Goal: Task Accomplishment & Management: Manage account settings

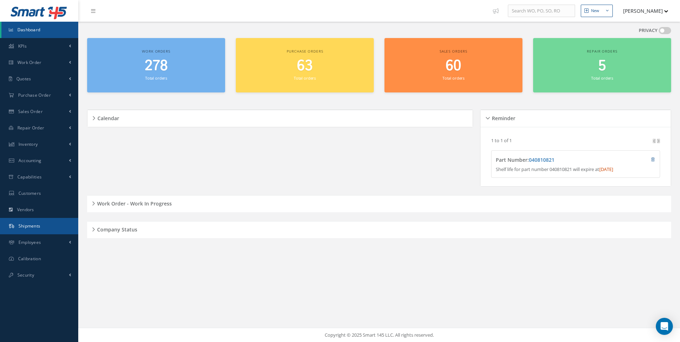
click at [36, 228] on span "Shipments" at bounding box center [29, 226] width 22 height 6
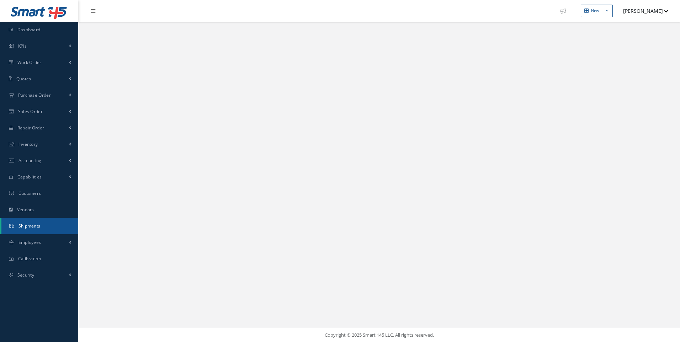
select select "25"
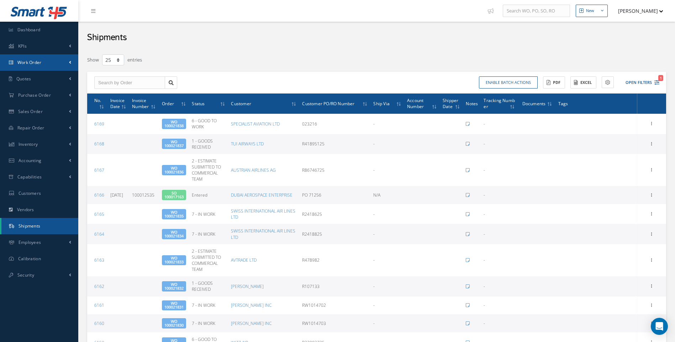
click at [41, 63] on span "Work Order" at bounding box center [29, 62] width 24 height 6
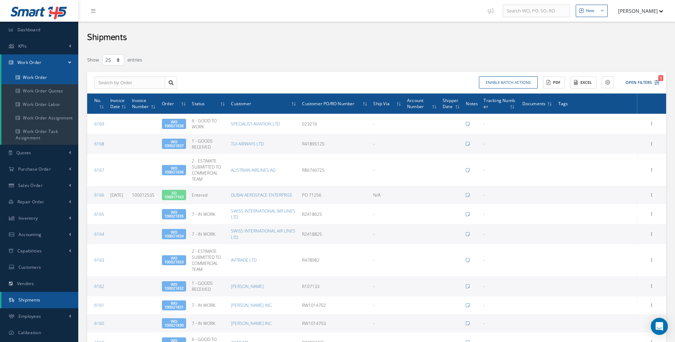
click at [39, 76] on link "Work Order" at bounding box center [39, 78] width 77 height 14
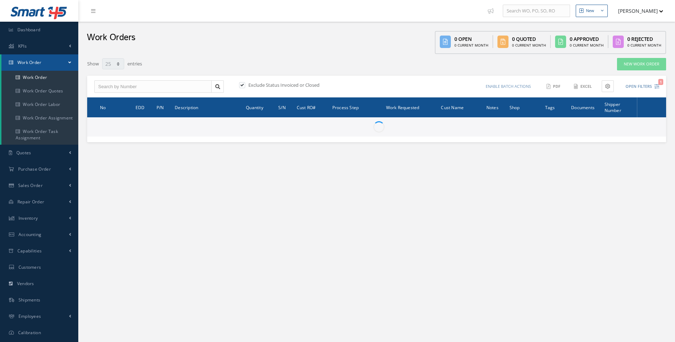
select select "25"
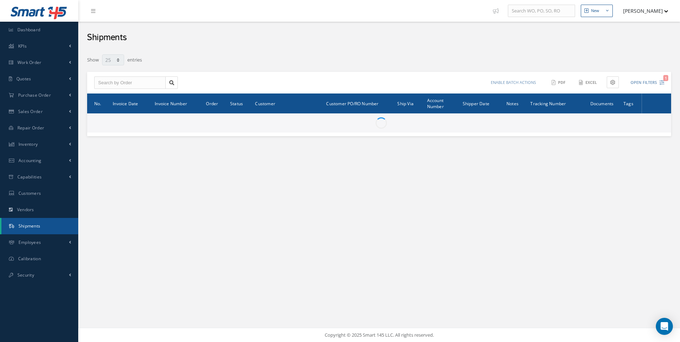
select select "25"
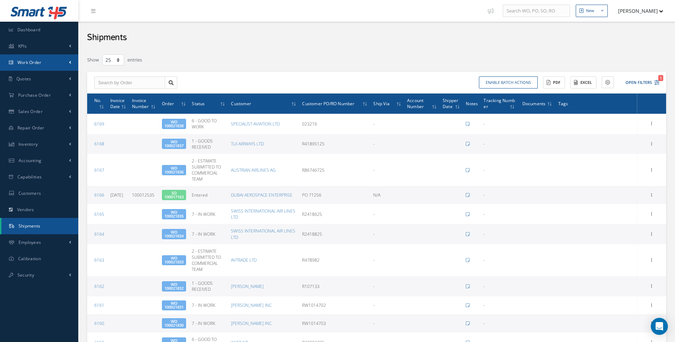
click at [41, 65] on span "Work Order" at bounding box center [29, 62] width 24 height 6
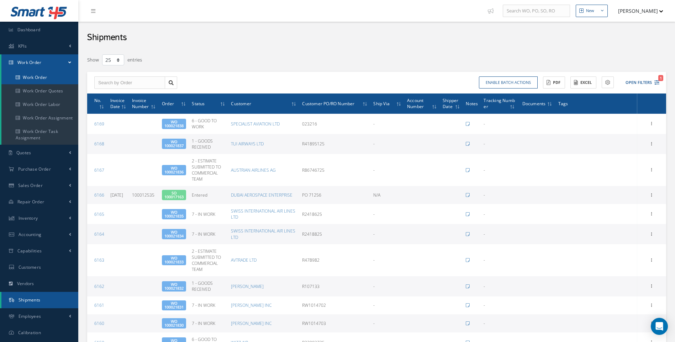
click at [47, 76] on link "Work Order" at bounding box center [39, 78] width 77 height 14
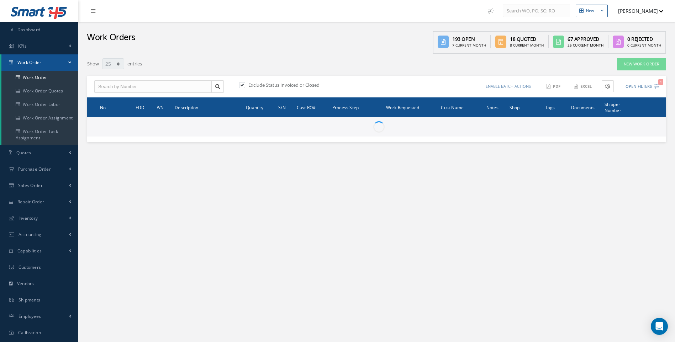
select select "25"
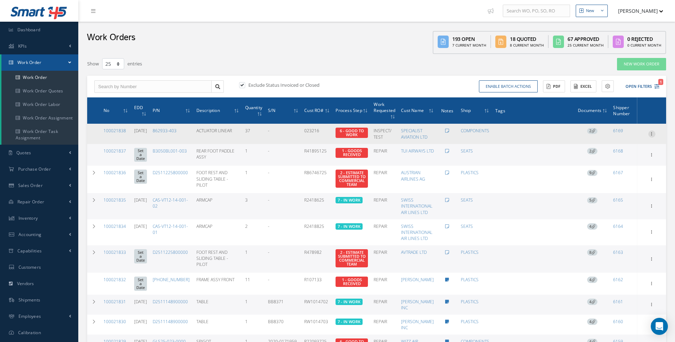
click at [652, 131] on icon at bounding box center [651, 134] width 7 height 6
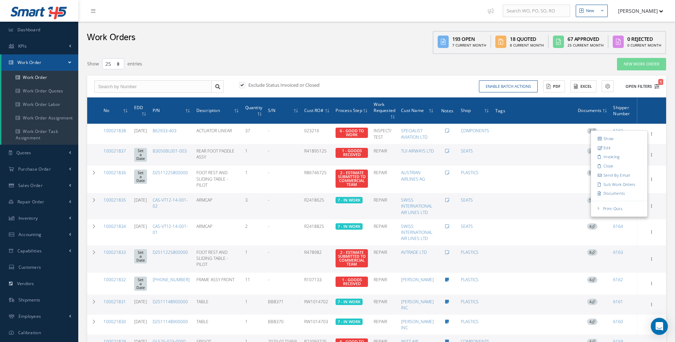
click at [657, 86] on icon "1" at bounding box center [656, 86] width 5 height 5
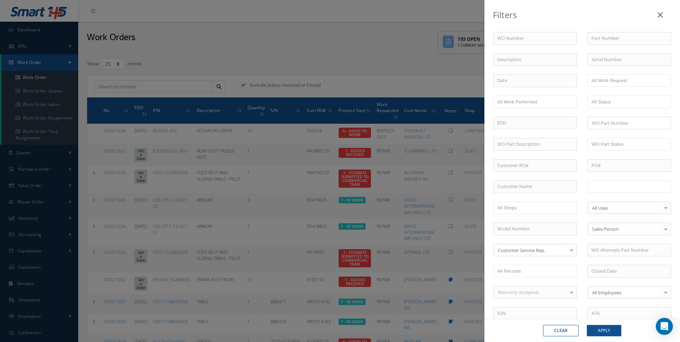
click at [602, 187] on input "text" at bounding box center [613, 186] width 45 height 9
click at [607, 330] on button "Apply" at bounding box center [604, 330] width 35 height 11
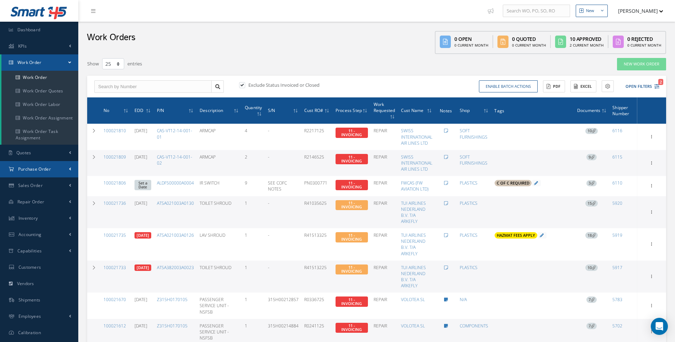
click at [44, 170] on span "Purchase Order" at bounding box center [34, 169] width 33 height 6
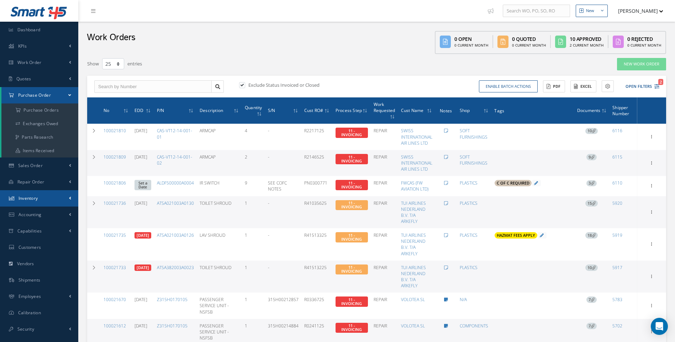
click at [64, 198] on link "Inventory" at bounding box center [39, 198] width 78 height 16
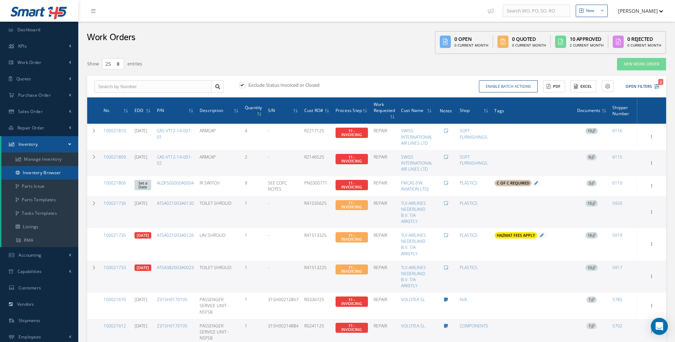
click at [40, 171] on link "Inventory Browser" at bounding box center [39, 173] width 77 height 14
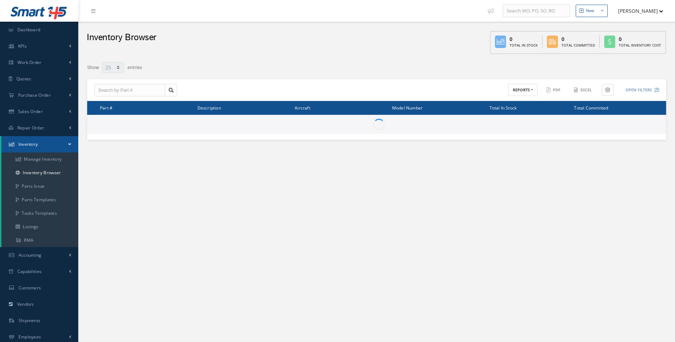
select select "25"
type input "Locations"
type input "All General Ledger"
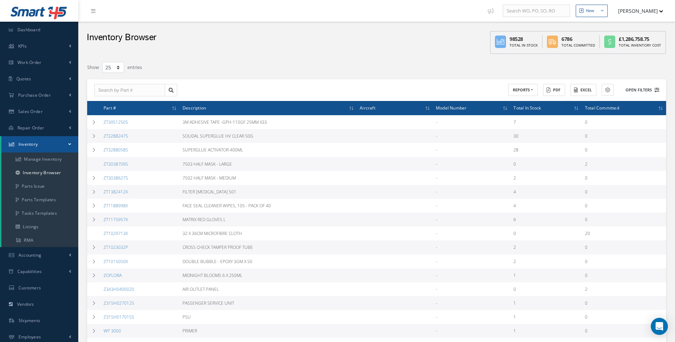
click at [657, 91] on icon at bounding box center [656, 89] width 5 height 5
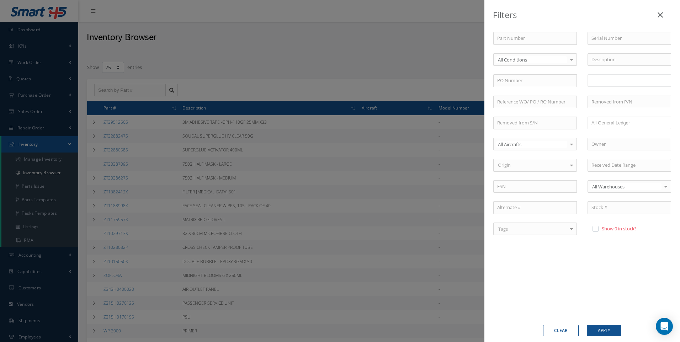
click at [606, 81] on input "text" at bounding box center [605, 80] width 29 height 9
type input "cab41"
click at [608, 330] on button "Apply" at bounding box center [604, 330] width 35 height 11
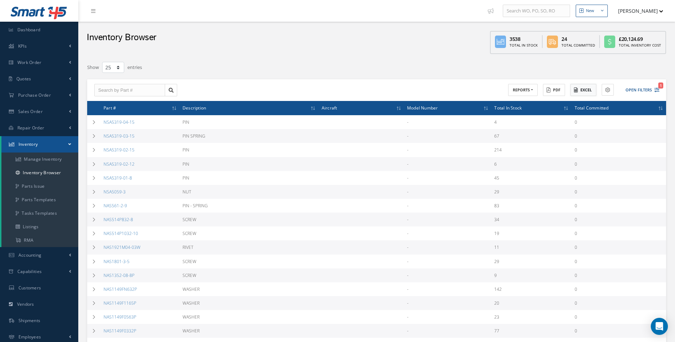
click at [582, 91] on button "Excel" at bounding box center [583, 90] width 26 height 12
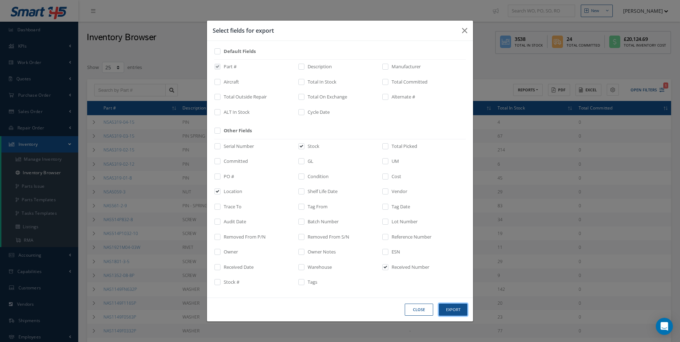
click at [0, 0] on button "Export" at bounding box center [0, 0] width 0 height 0
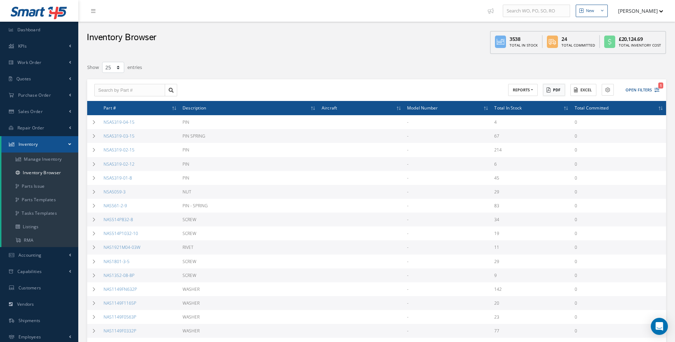
click at [558, 91] on button "PDF" at bounding box center [554, 90] width 22 height 12
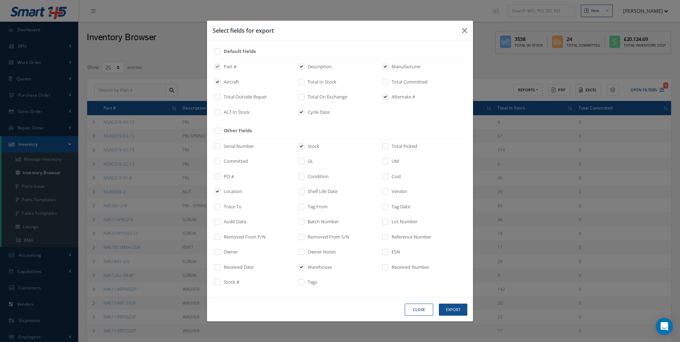
click at [423, 307] on button "Close" at bounding box center [419, 310] width 28 height 12
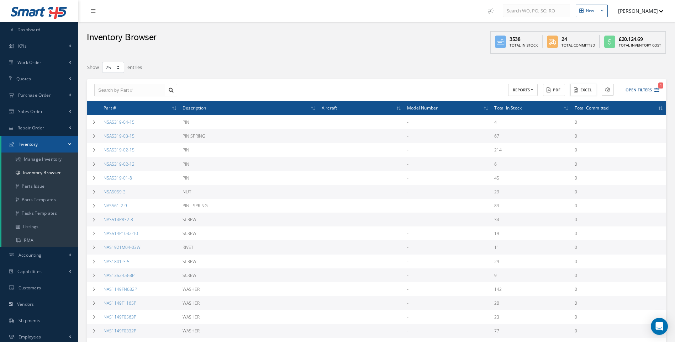
click at [577, 94] on button "Excel" at bounding box center [583, 90] width 26 height 12
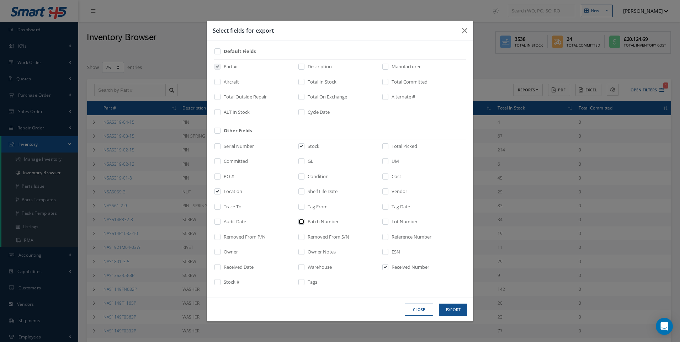
click at [300, 221] on input "checkbox" at bounding box center [301, 224] width 5 height 8
checkbox input "true"
click at [0, 0] on button "Export" at bounding box center [0, 0] width 0 height 0
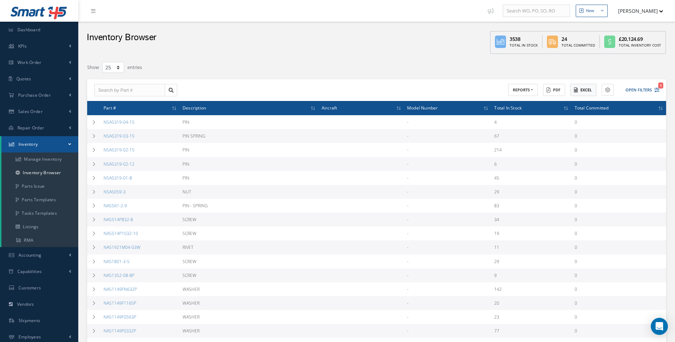
click at [581, 91] on button "Excel" at bounding box center [583, 90] width 26 height 12
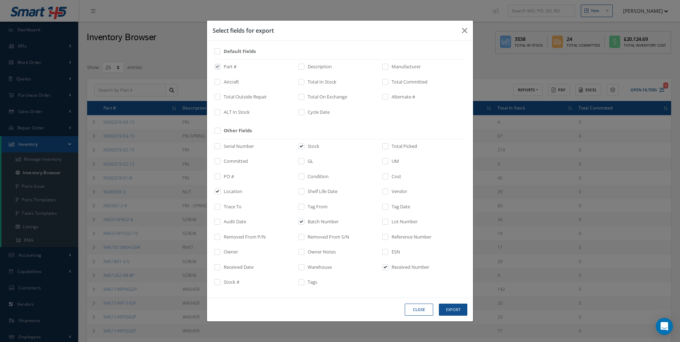
click at [0, 0] on button "Close" at bounding box center [0, 0] width 0 height 0
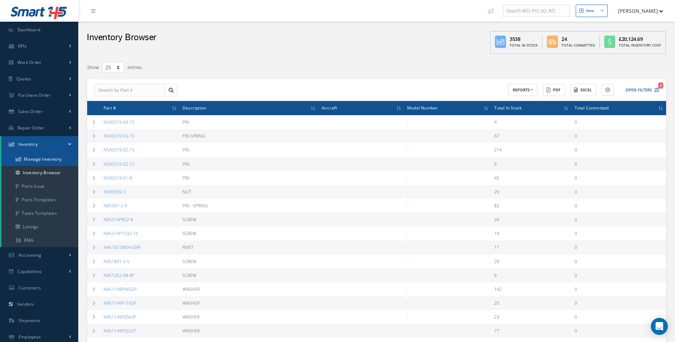
click at [51, 159] on link "Manage Inventory" at bounding box center [39, 160] width 77 height 14
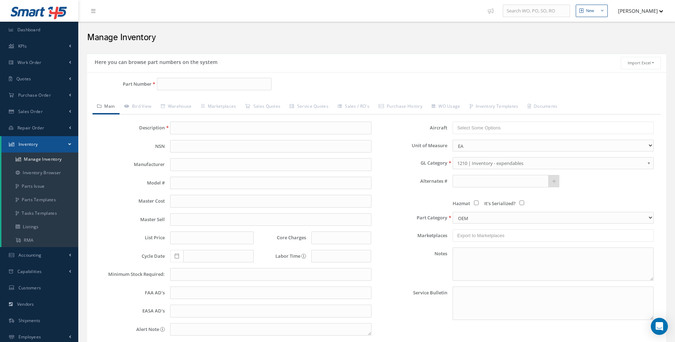
click at [121, 94] on div "Part Number" at bounding box center [183, 87] width 193 height 18
click at [176, 82] on input "Part Number" at bounding box center [214, 84] width 115 height 13
click at [185, 101] on span "NAS1352-08-8P" at bounding box center [191, 102] width 64 height 7
type input "NAS1352-08-8P"
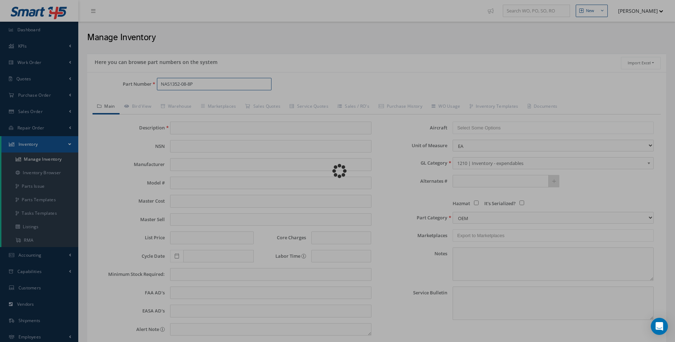
type input "SCREW"
type input "0.30"
type input "0.00"
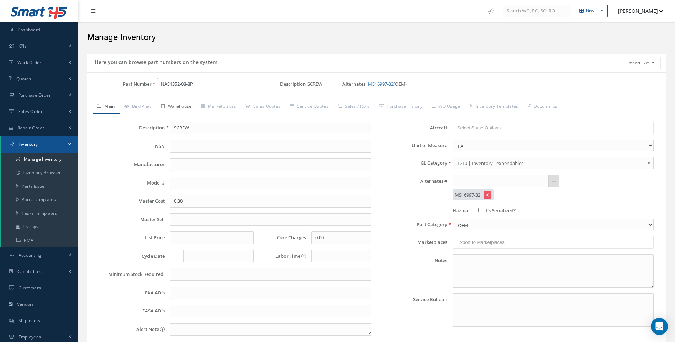
type input "NAS1352-08-8P"
click at [185, 107] on link "Warehouse" at bounding box center [176, 107] width 40 height 15
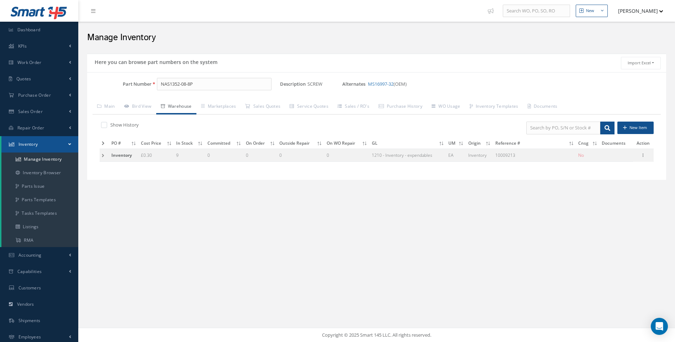
click at [101, 156] on td at bounding box center [105, 155] width 10 height 13
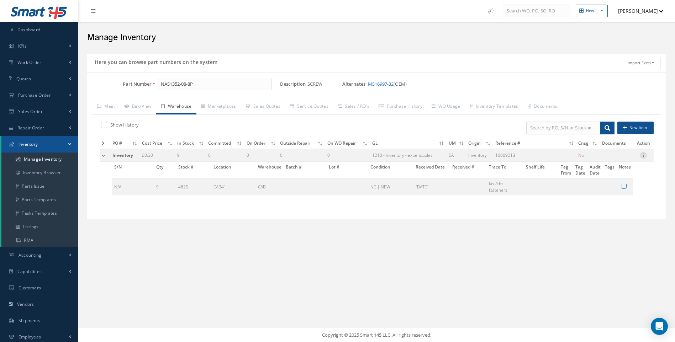
click at [643, 155] on icon at bounding box center [643, 155] width 7 height 6
click at [600, 161] on link "Edit" at bounding box center [610, 159] width 56 height 9
type input "0.30"
type input "[DATE]"
type input "10009213"
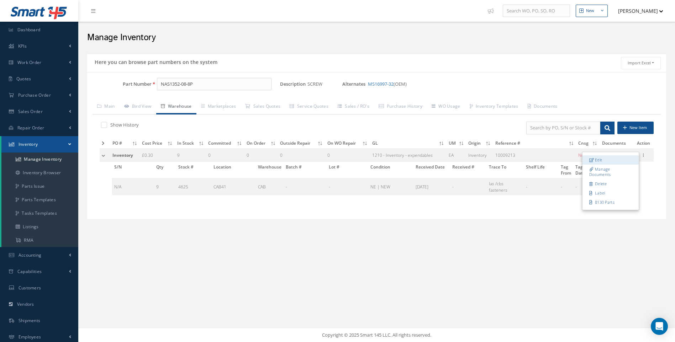
checkbox input "false"
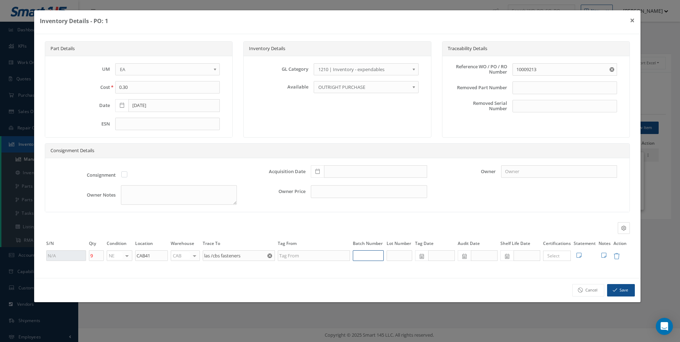
click at [362, 258] on input "text" at bounding box center [368, 255] width 31 height 11
type input "10009213"
click at [339, 280] on div "Cancel Save" at bounding box center [337, 290] width 606 height 24
click at [627, 290] on button "Save" at bounding box center [621, 290] width 28 height 12
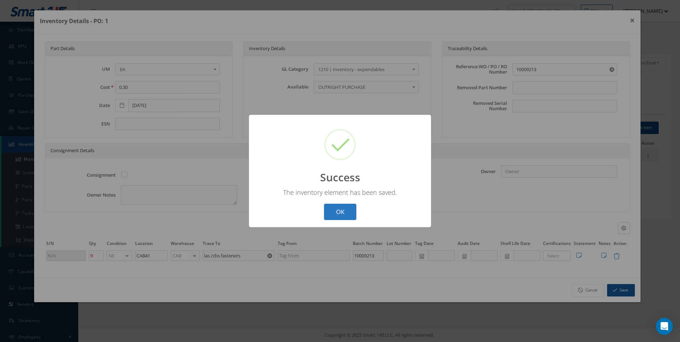
click at [341, 209] on button "OK" at bounding box center [340, 212] width 32 height 17
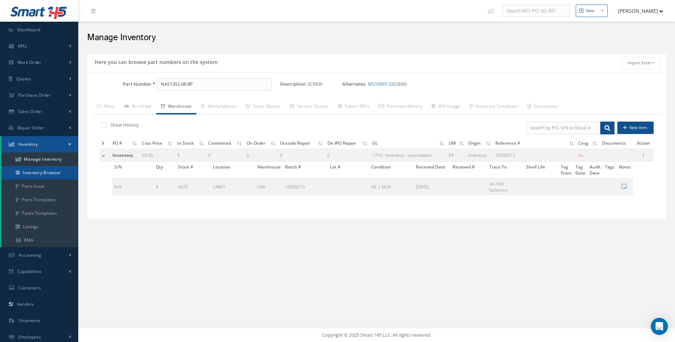
click at [42, 172] on link "Inventory Browser" at bounding box center [39, 173] width 77 height 14
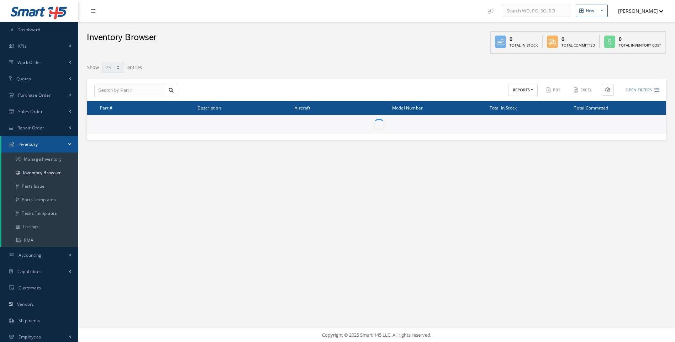
select select "25"
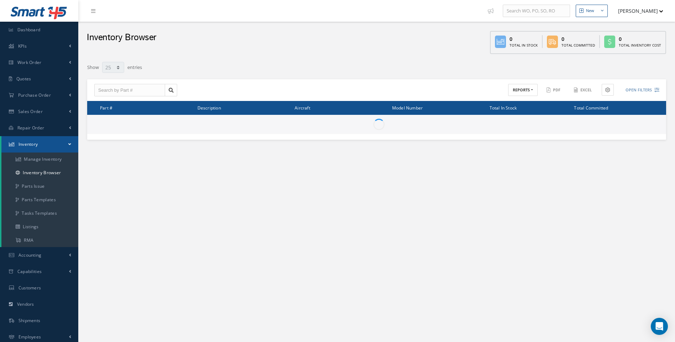
type input "Locations"
type input "All General Ledger"
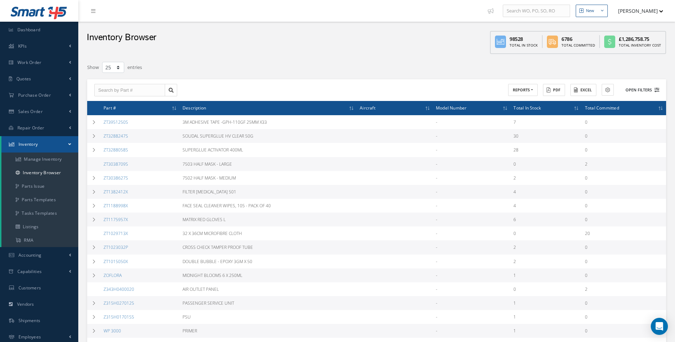
click at [658, 87] on icon at bounding box center [656, 89] width 5 height 5
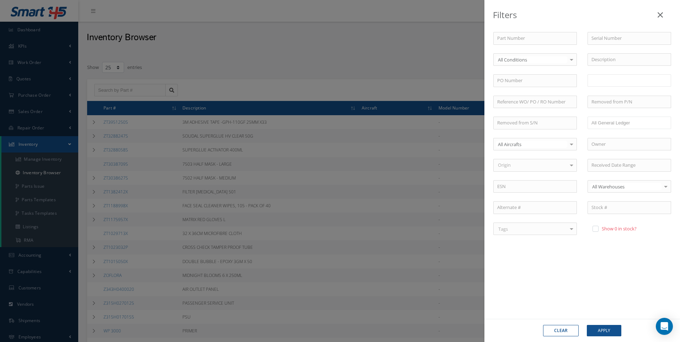
click at [604, 82] on input "text" at bounding box center [605, 80] width 29 height 9
type input "cab41"
click at [608, 334] on button "Apply" at bounding box center [604, 330] width 35 height 11
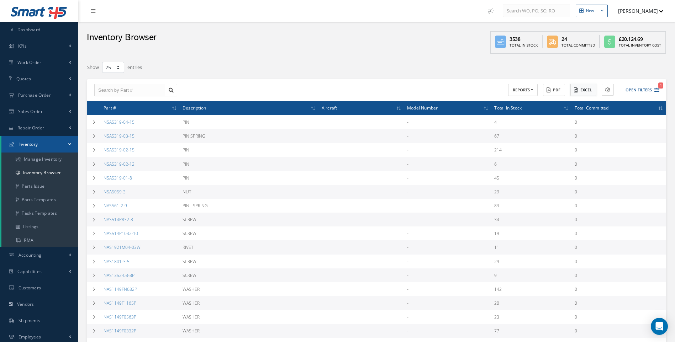
click at [585, 92] on button "Excel" at bounding box center [583, 90] width 26 height 12
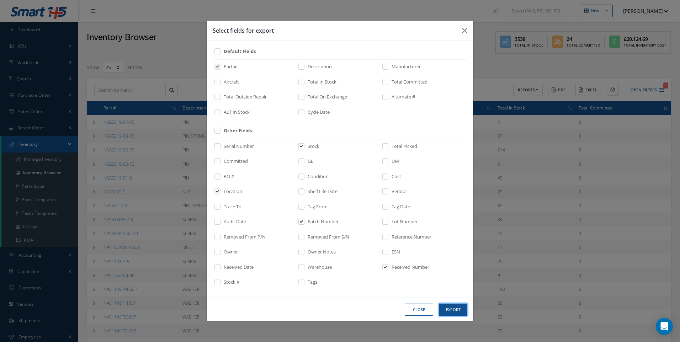
click at [0, 0] on button "Export" at bounding box center [0, 0] width 0 height 0
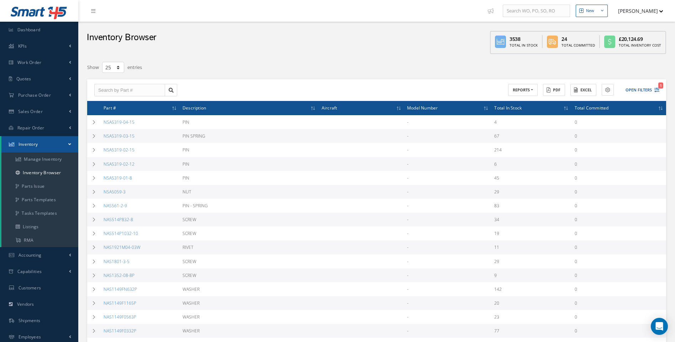
click at [635, 20] on ul "New New Work Order New Purchase Order New Customer Quote New Sales Order New Re…" at bounding box center [582, 11] width 196 height 22
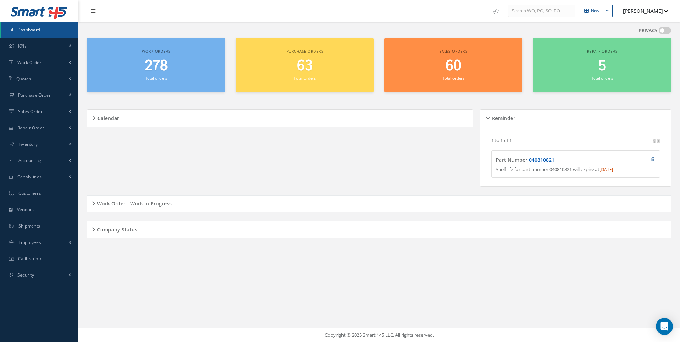
click at [545, 161] on link "040810821" at bounding box center [542, 159] width 26 height 7
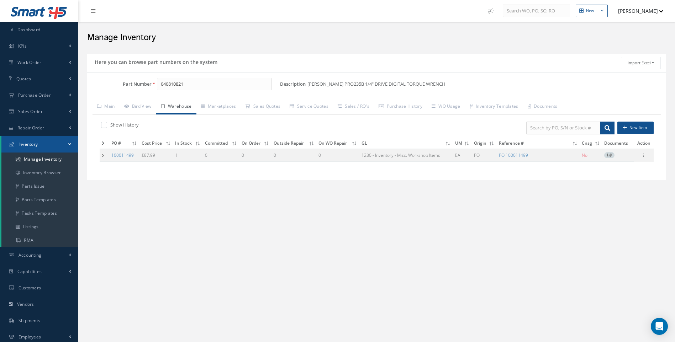
click at [103, 156] on td at bounding box center [105, 155] width 10 height 13
